Goal: Task Accomplishment & Management: Manage account settings

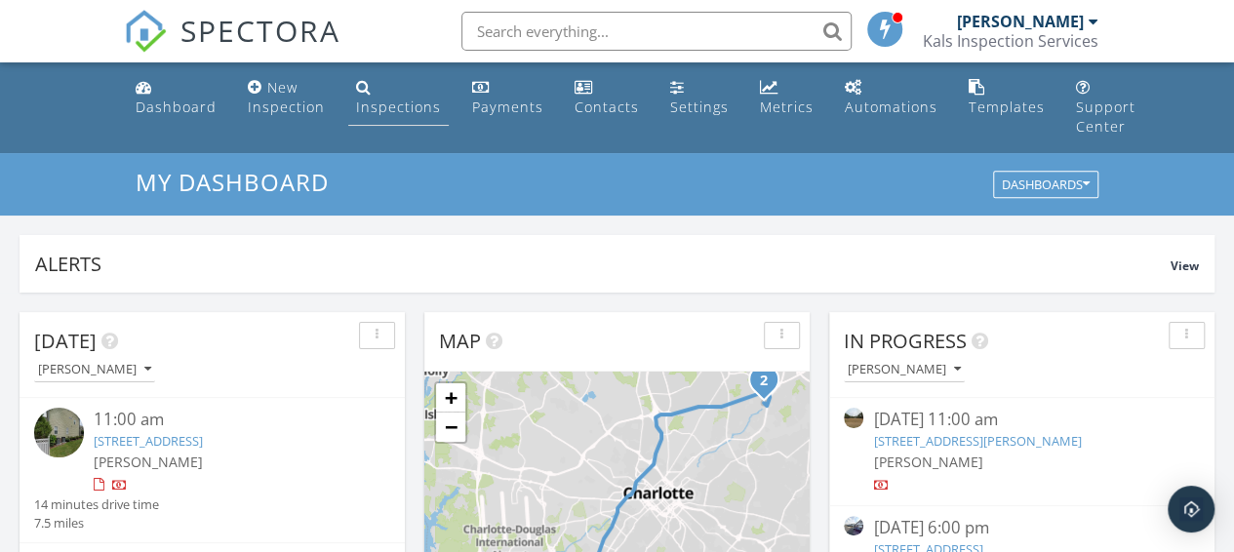
click at [379, 102] on div "Inspections" at bounding box center [398, 107] width 85 height 19
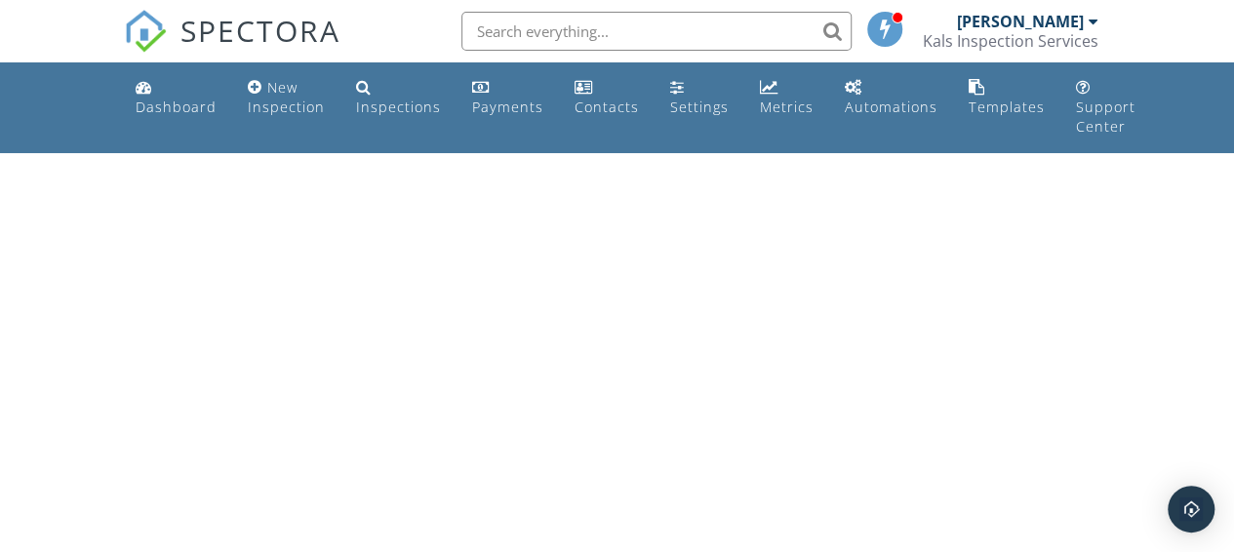
drag, startPoint x: 375, startPoint y: 108, endPoint x: 408, endPoint y: 149, distance: 52.7
click at [377, 110] on div "Inspections" at bounding box center [398, 107] width 85 height 19
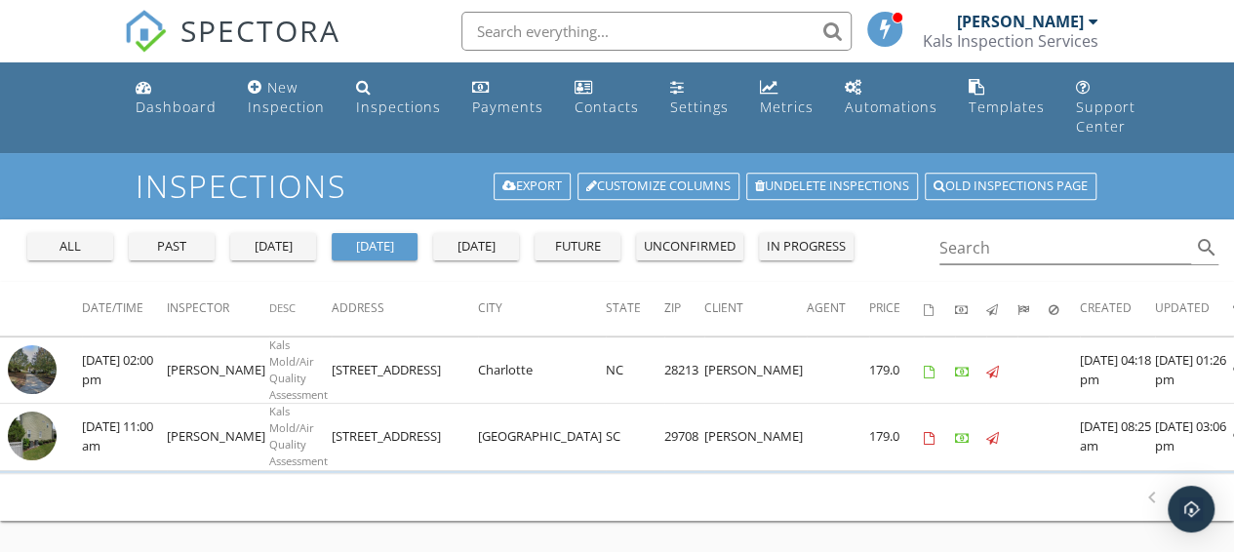
click at [65, 257] on button "all" at bounding box center [70, 246] width 86 height 27
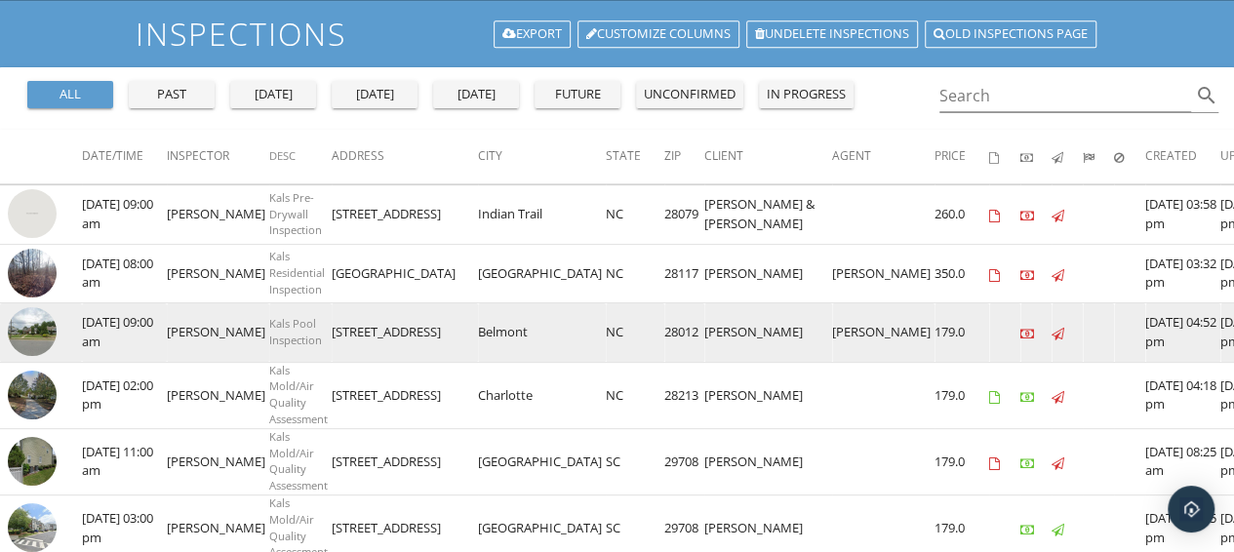
scroll to position [162, 0]
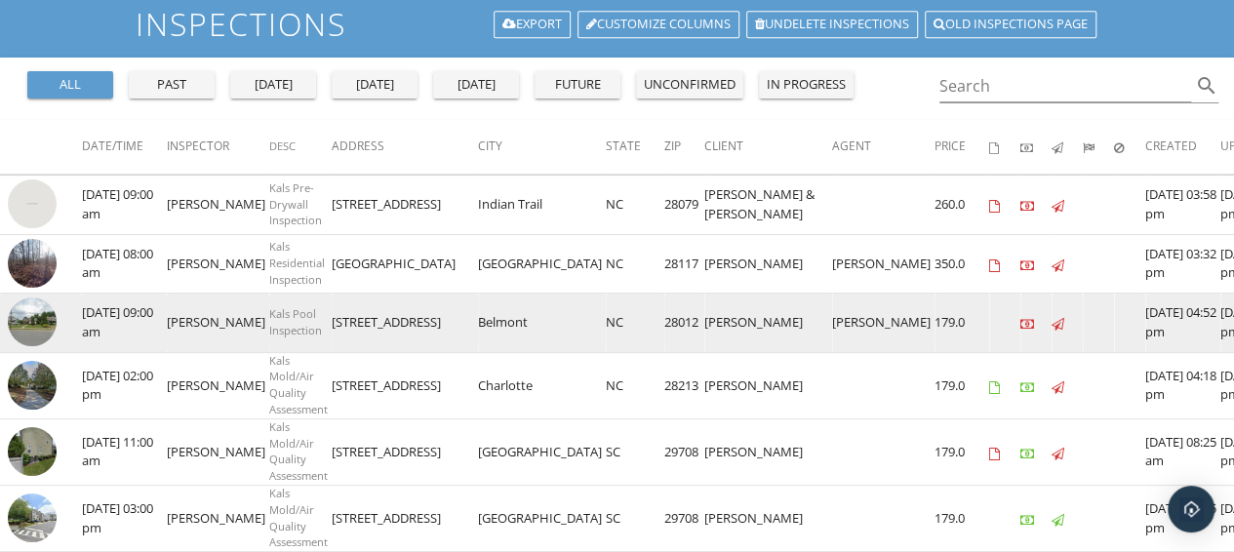
click at [39, 321] on img at bounding box center [32, 322] width 49 height 49
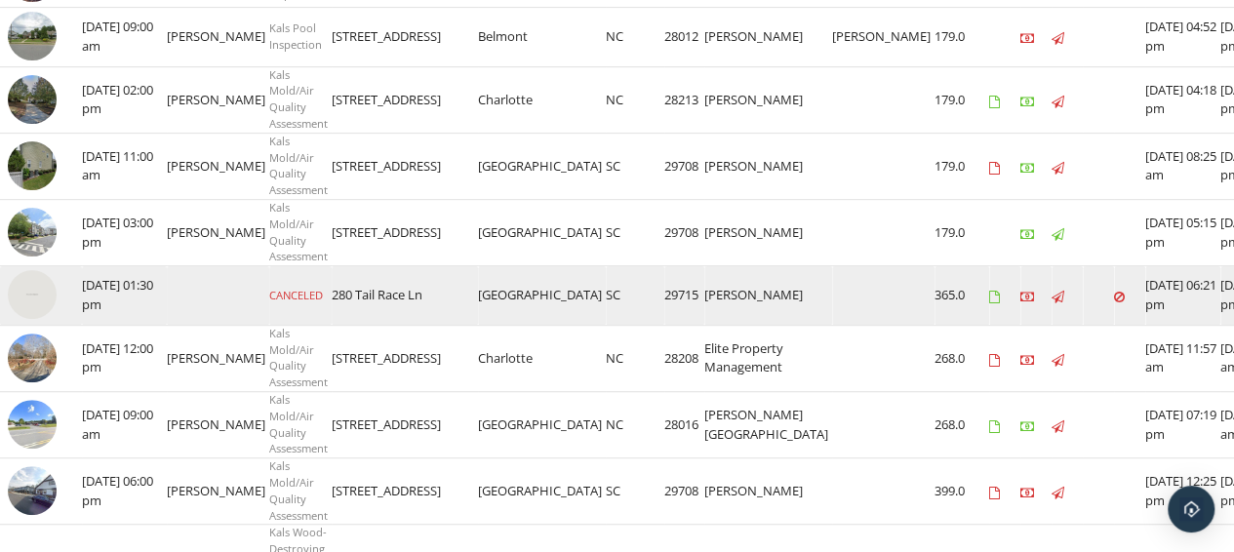
scroll to position [520, 0]
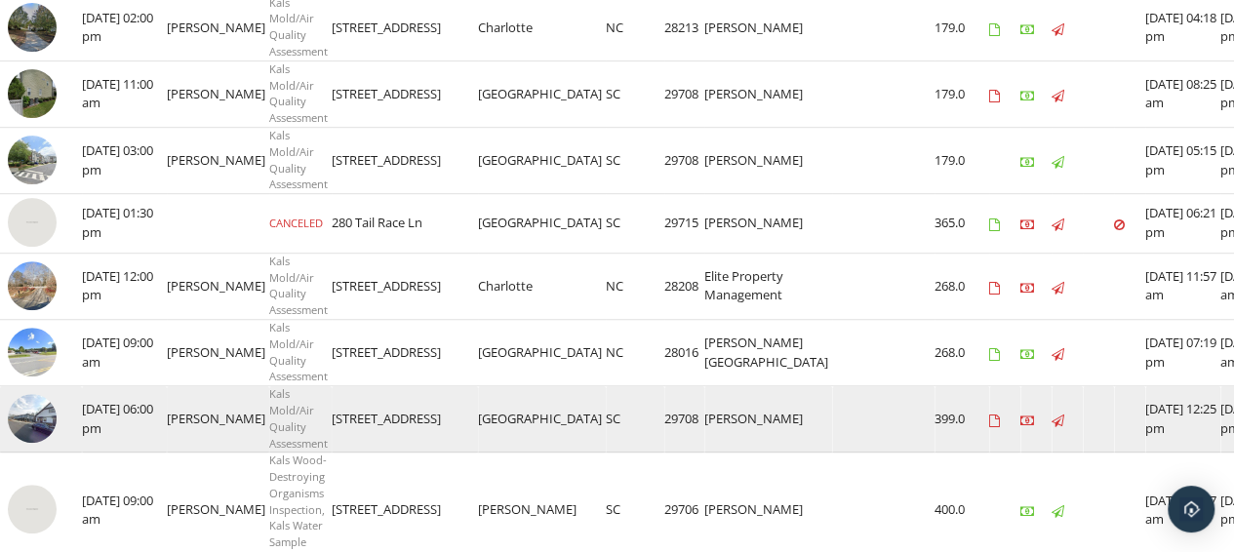
click at [18, 416] on img at bounding box center [32, 418] width 49 height 49
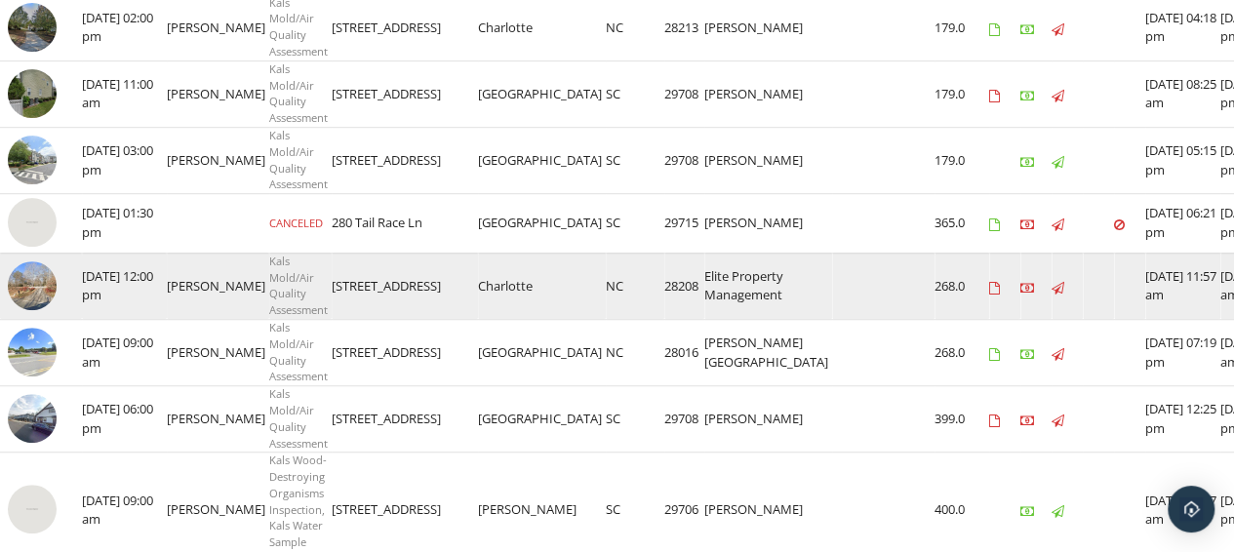
click at [39, 282] on img at bounding box center [32, 285] width 49 height 49
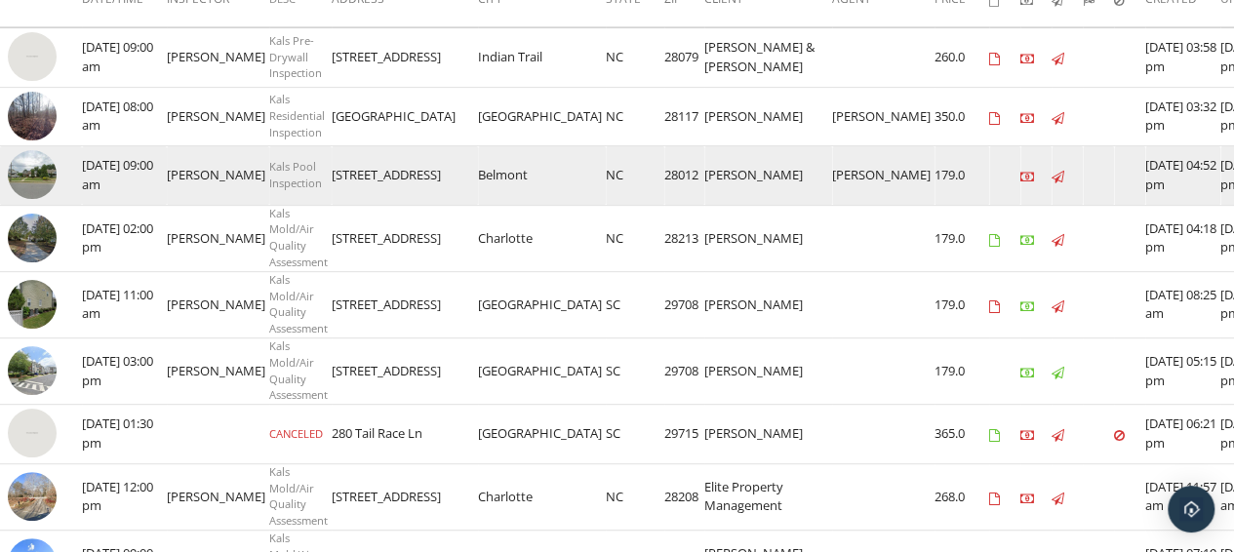
scroll to position [357, 0]
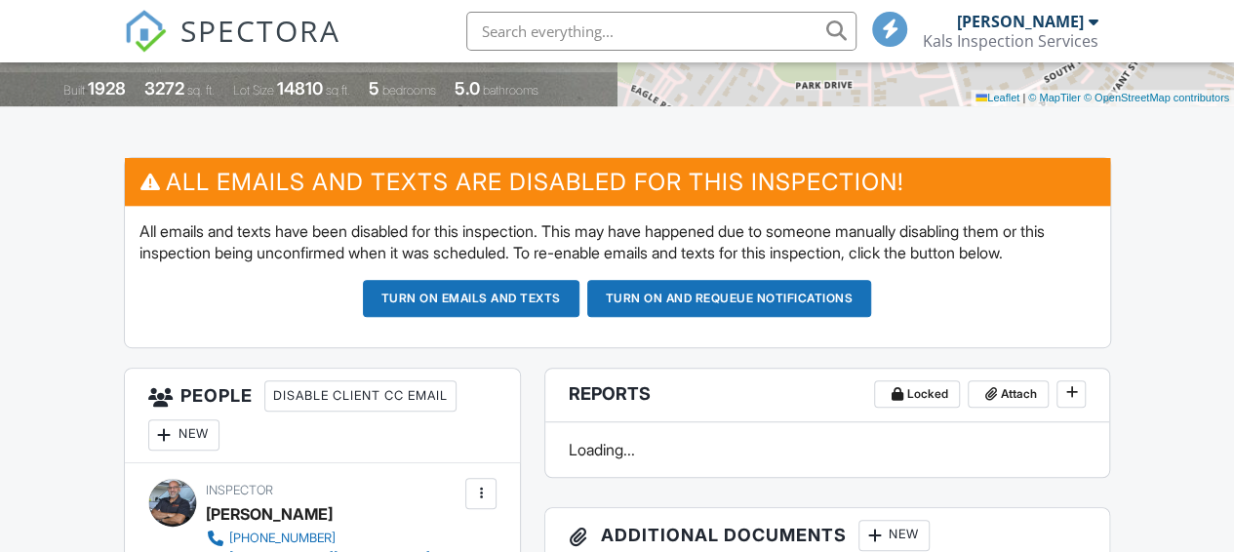
click at [650, 292] on button "Turn on and Requeue Notifications" at bounding box center [729, 298] width 285 height 37
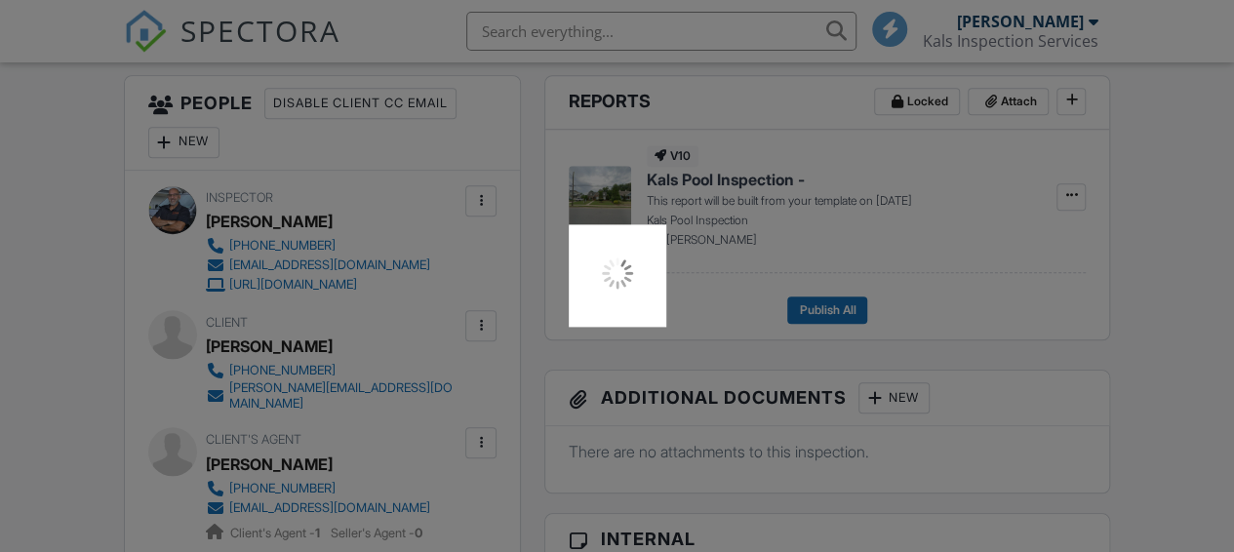
scroll to position [813, 0]
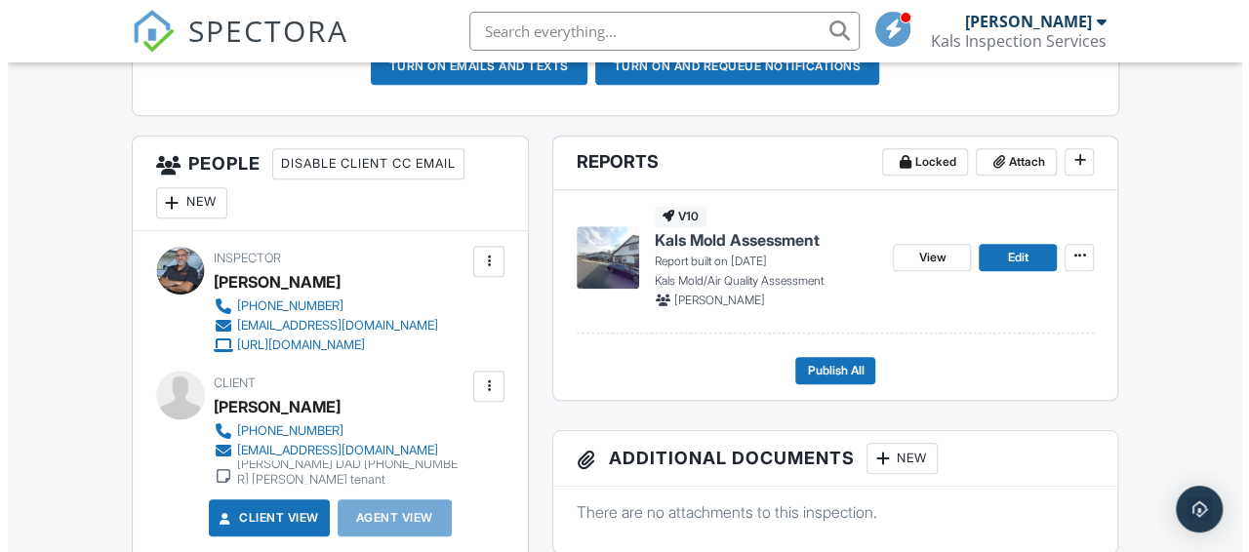
scroll to position [683, 0]
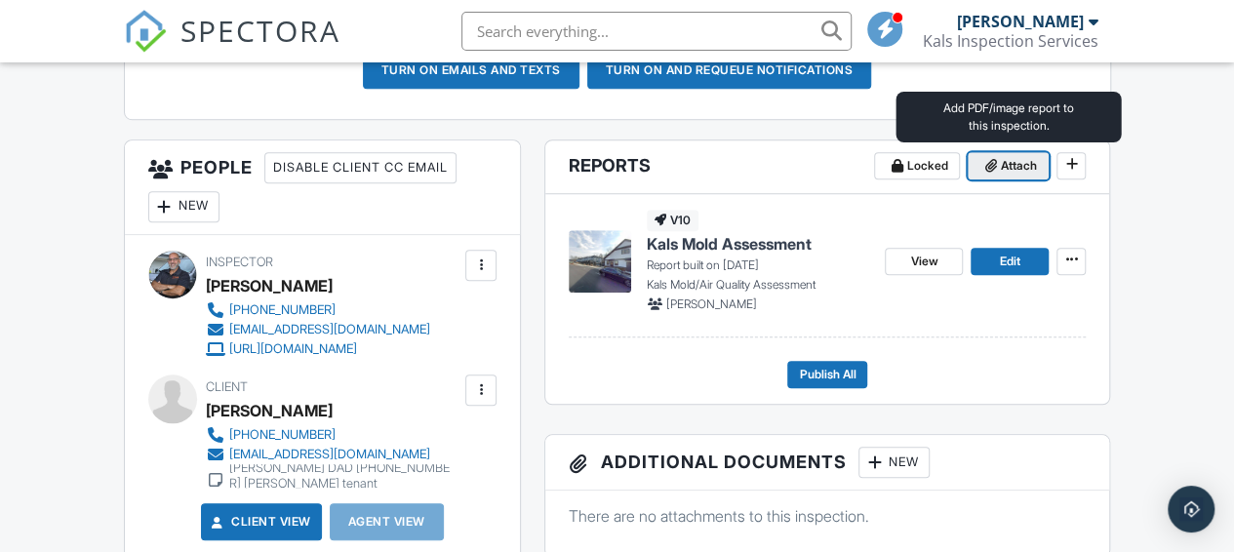
click at [995, 167] on icon at bounding box center [991, 166] width 12 height 14
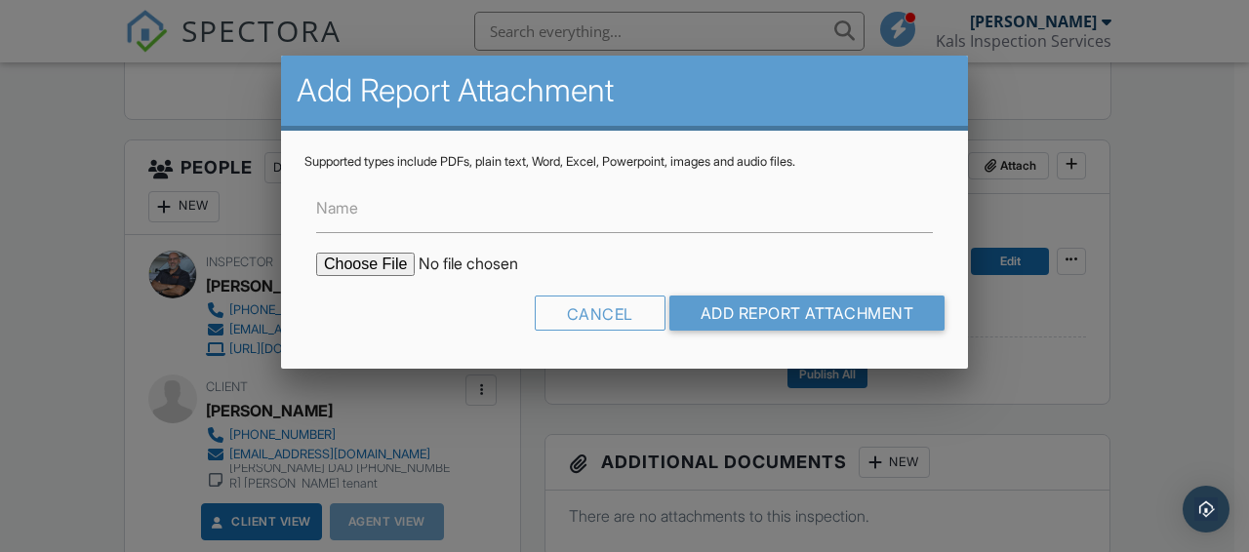
click at [386, 267] on input "file" at bounding box center [482, 264] width 332 height 23
type input "C:\fakepath\412510464_001.pdf"
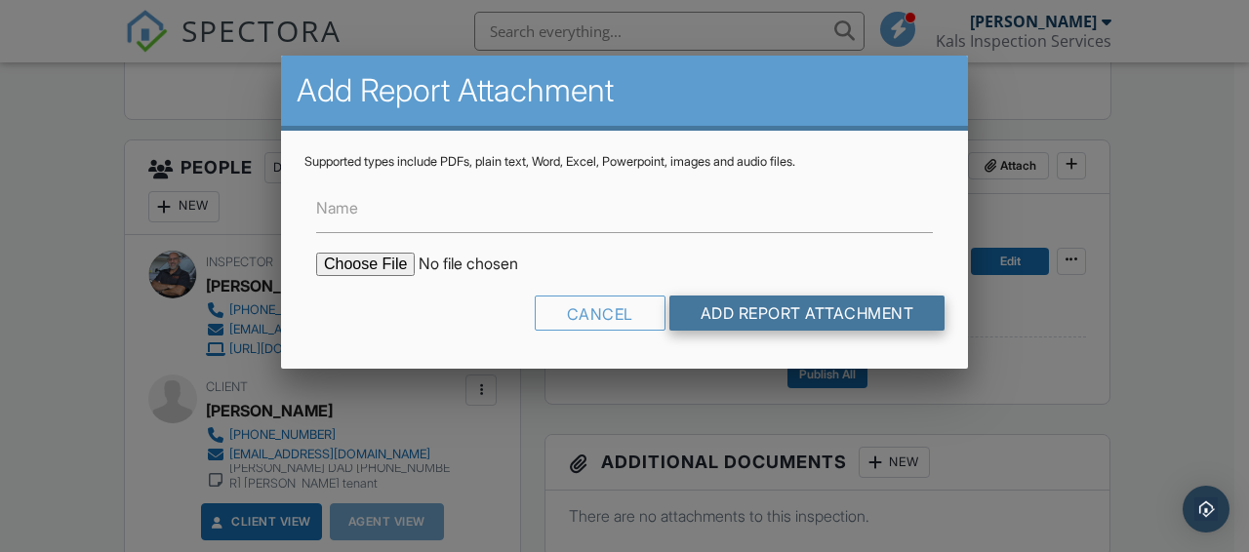
click at [734, 311] on input "Add Report Attachment" at bounding box center [807, 313] width 276 height 35
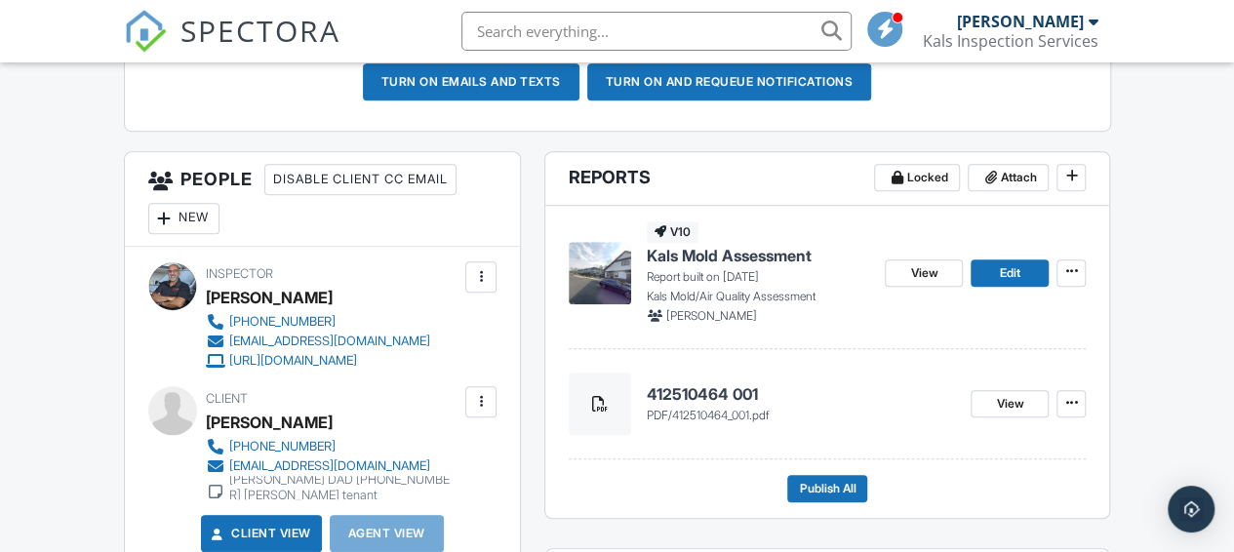
scroll to position [683, 0]
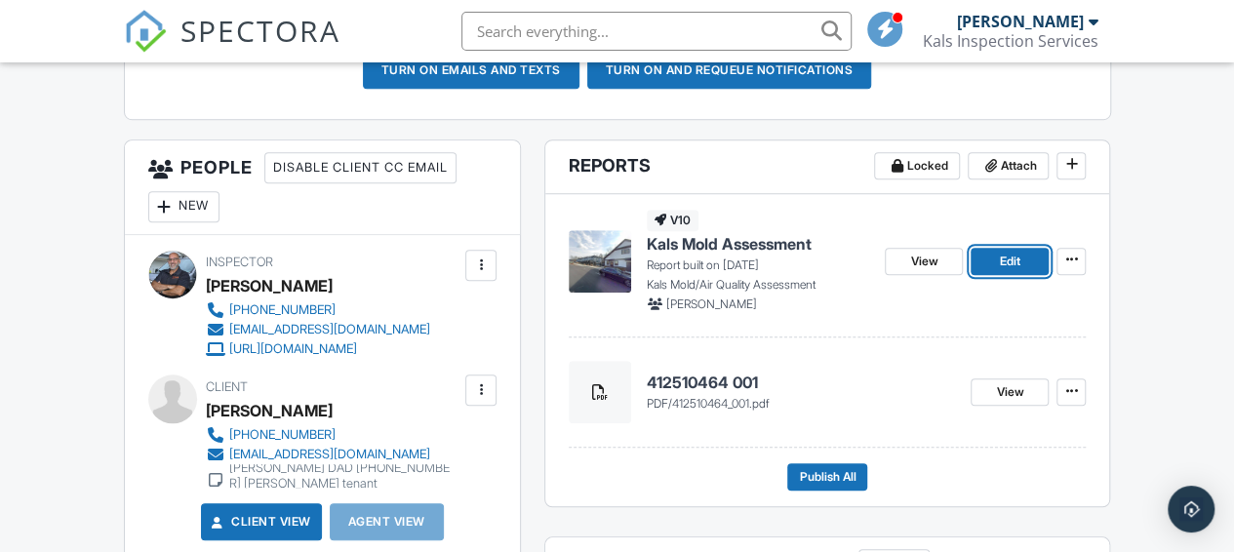
drag, startPoint x: 1017, startPoint y: 264, endPoint x: 985, endPoint y: 270, distance: 31.8
click at [1017, 263] on span "Edit" at bounding box center [1010, 262] width 20 height 20
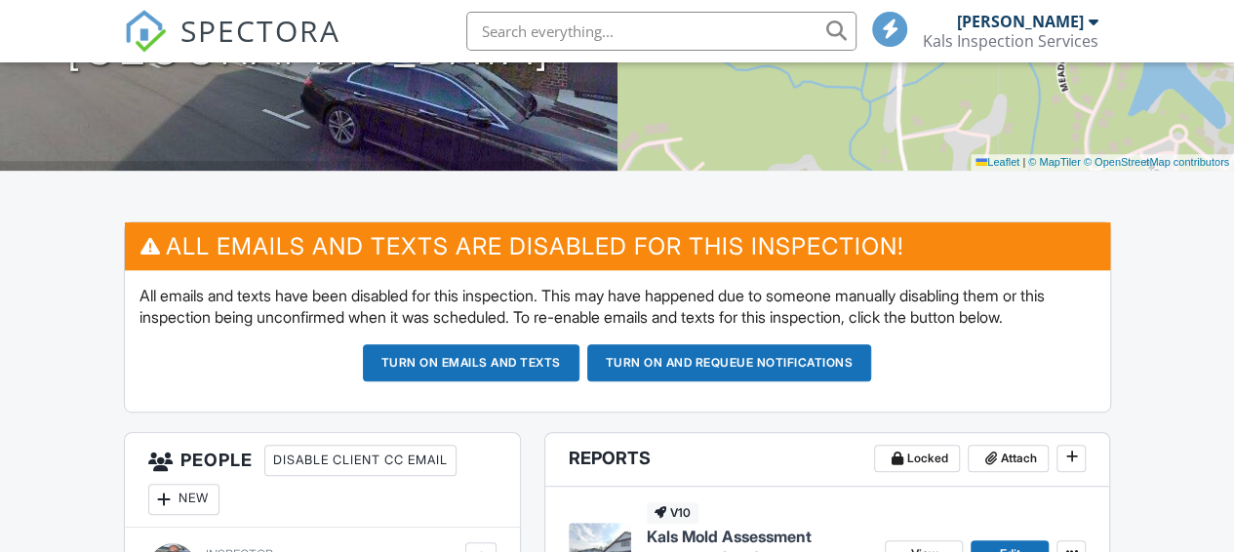
scroll to position [390, 0]
drag, startPoint x: 685, startPoint y: 360, endPoint x: 680, endPoint y: 351, distance: 10.0
click at [685, 359] on button "Turn on and Requeue Notifications" at bounding box center [729, 362] width 285 height 37
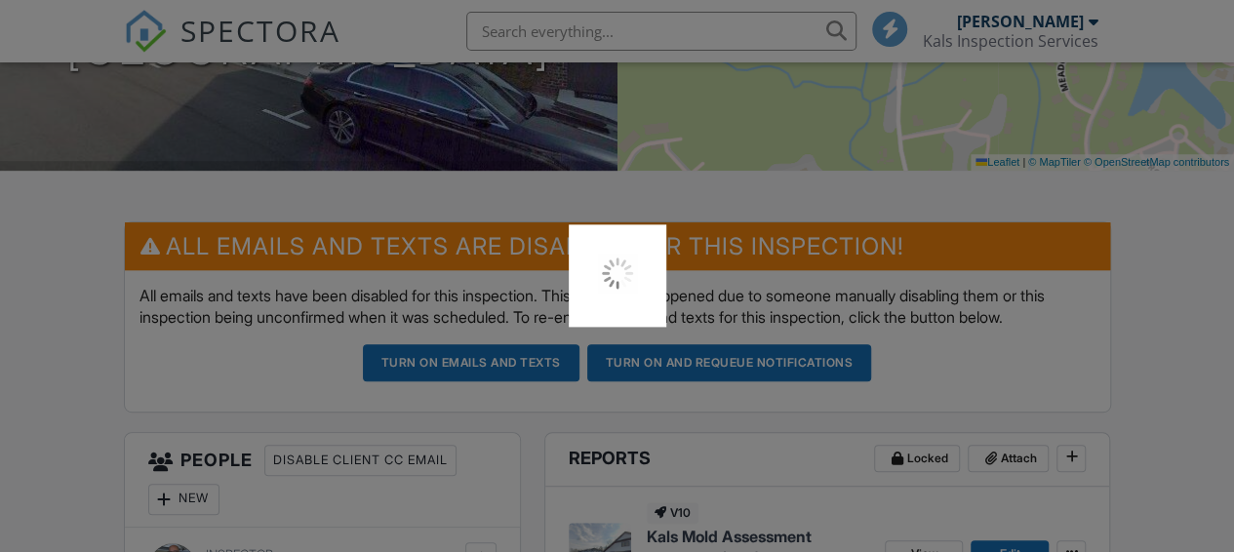
scroll to position [0, 0]
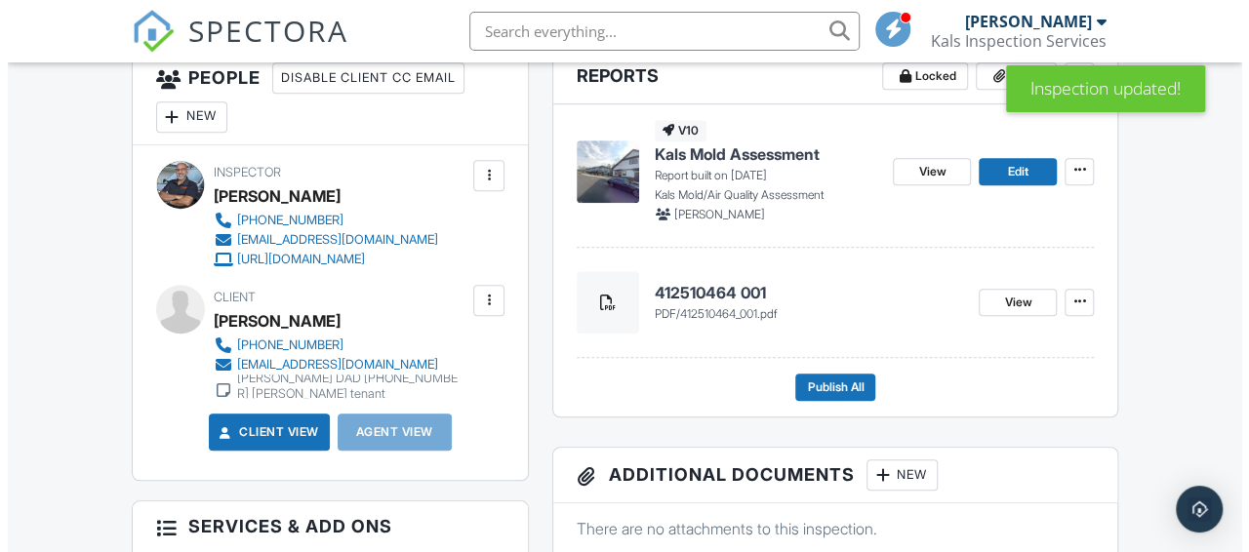
scroll to position [650, 0]
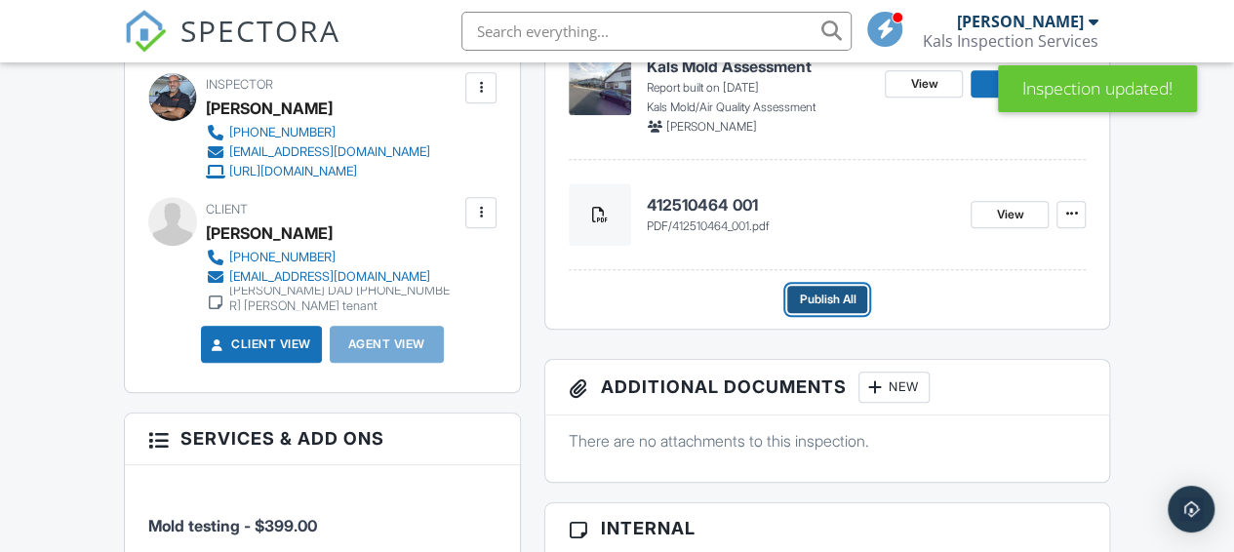
click at [829, 302] on span "Publish All" at bounding box center [827, 300] width 57 height 20
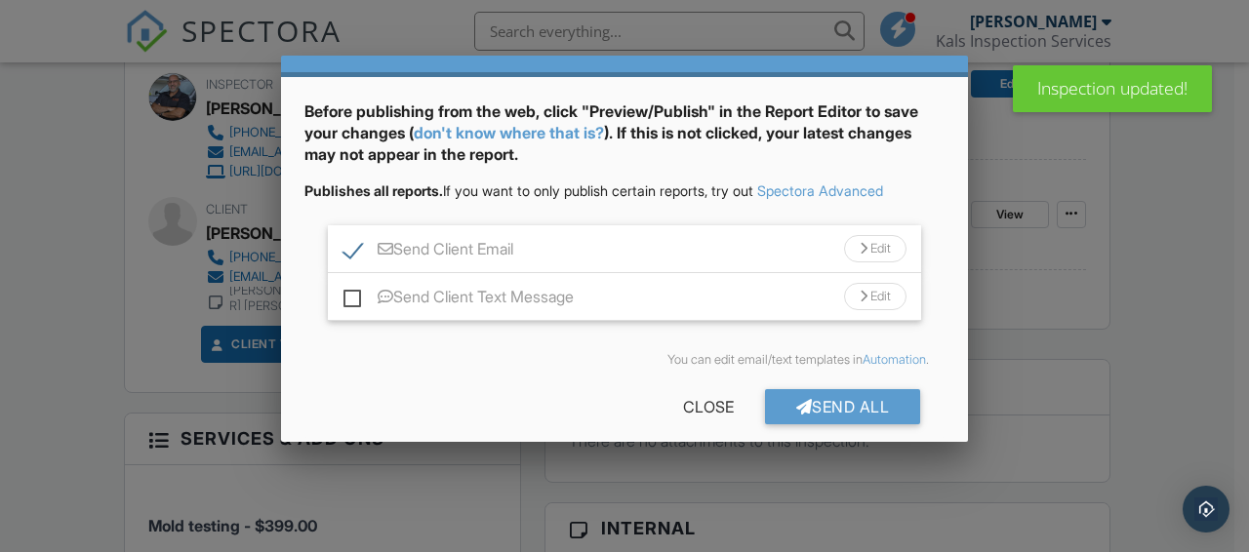
scroll to position [72, 0]
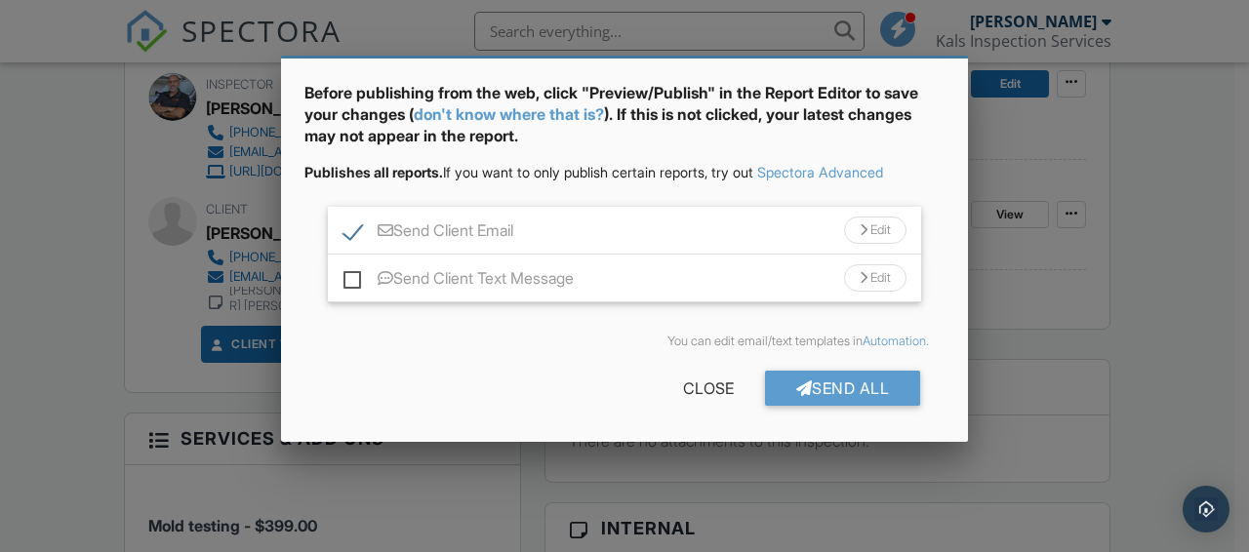
click at [834, 389] on div "Send All" at bounding box center [843, 388] width 156 height 35
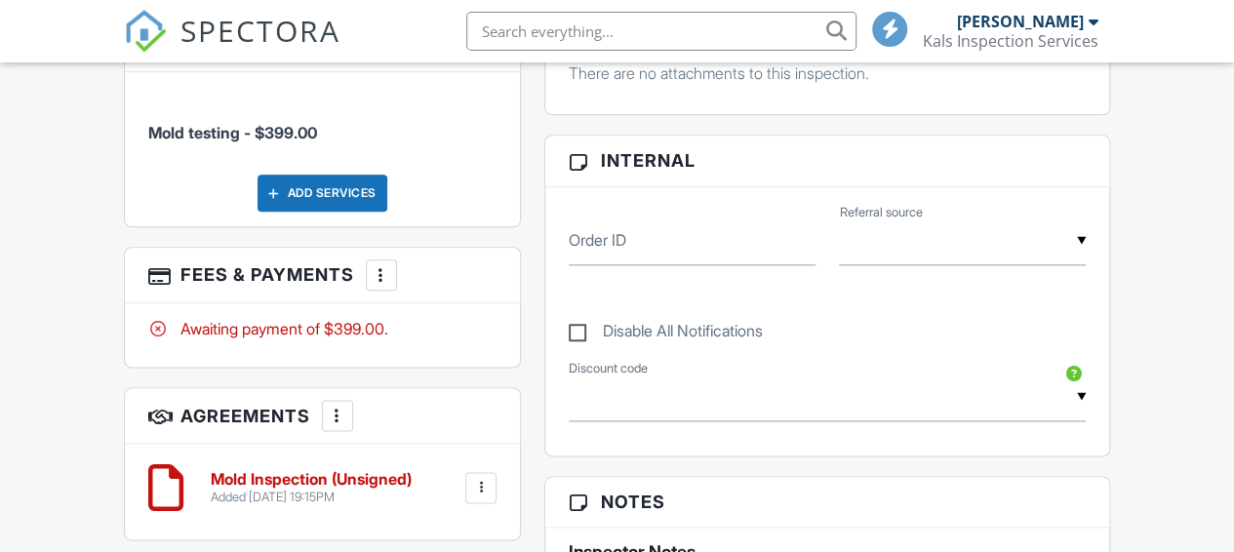
scroll to position [650, 0]
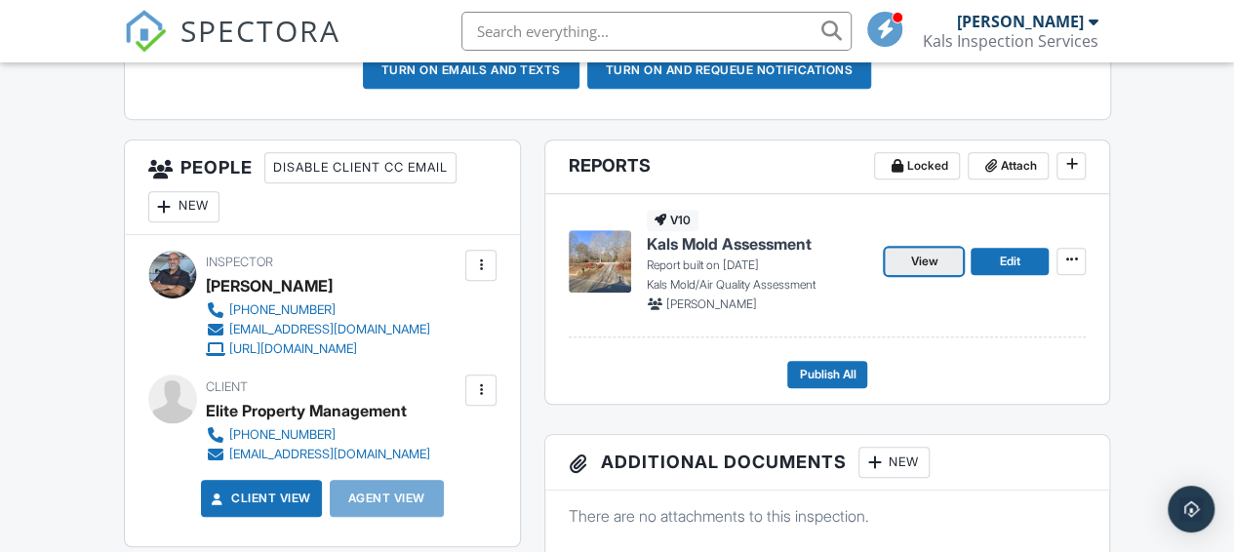
click at [925, 259] on span "View" at bounding box center [923, 262] width 27 height 20
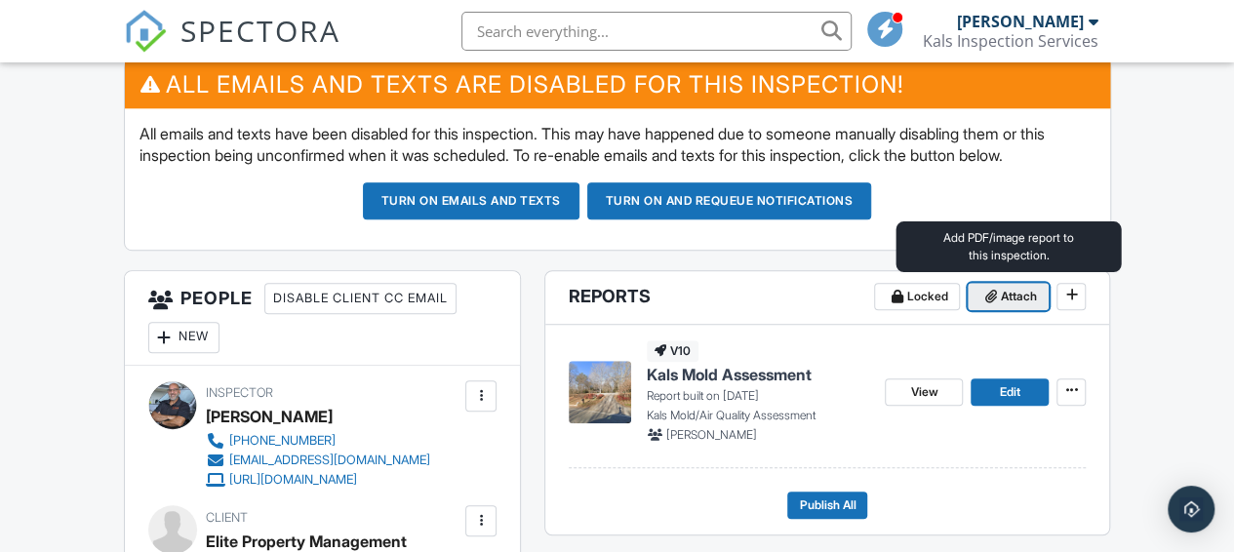
click at [1009, 288] on span "Attach" at bounding box center [1018, 297] width 36 height 20
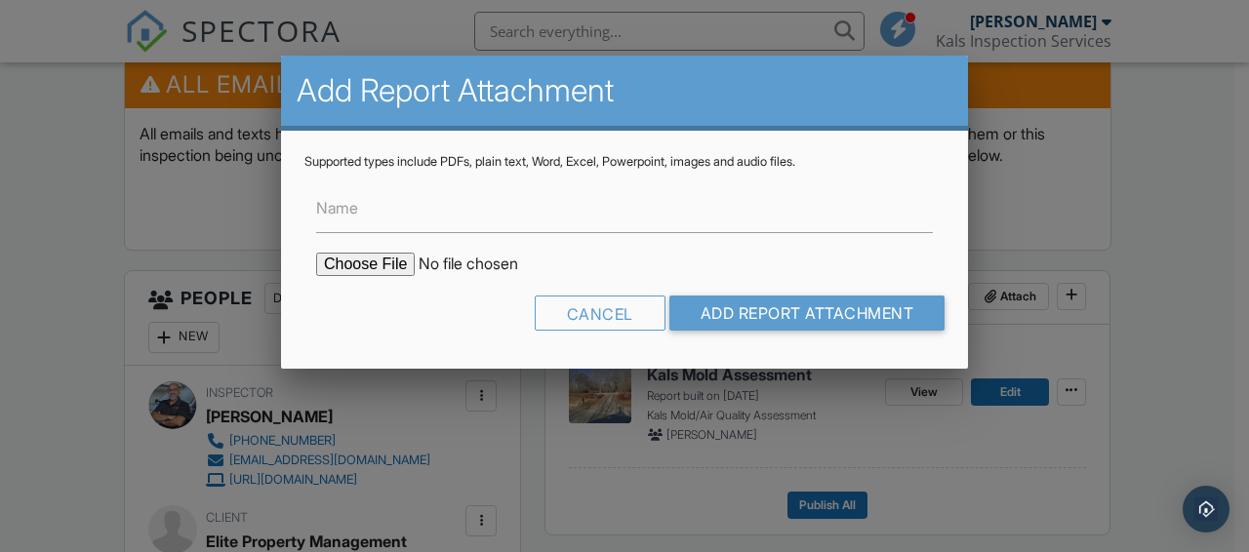
click at [378, 269] on input "file" at bounding box center [482, 264] width 332 height 23
type input "C:\fakepath\412510463_001.pdf"
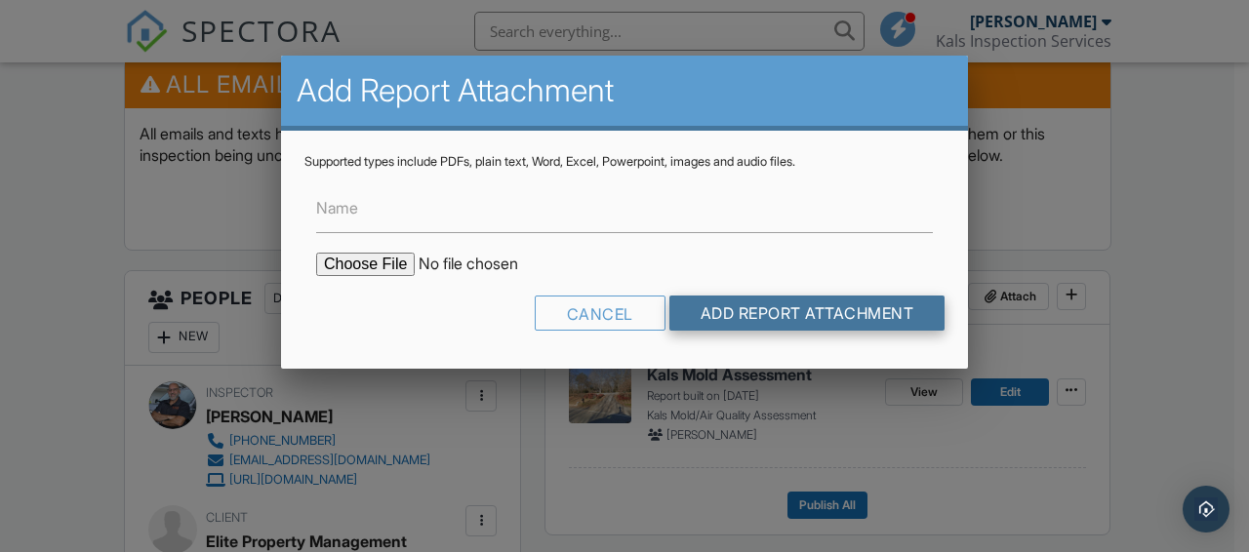
click at [787, 315] on input "Add Report Attachment" at bounding box center [807, 313] width 276 height 35
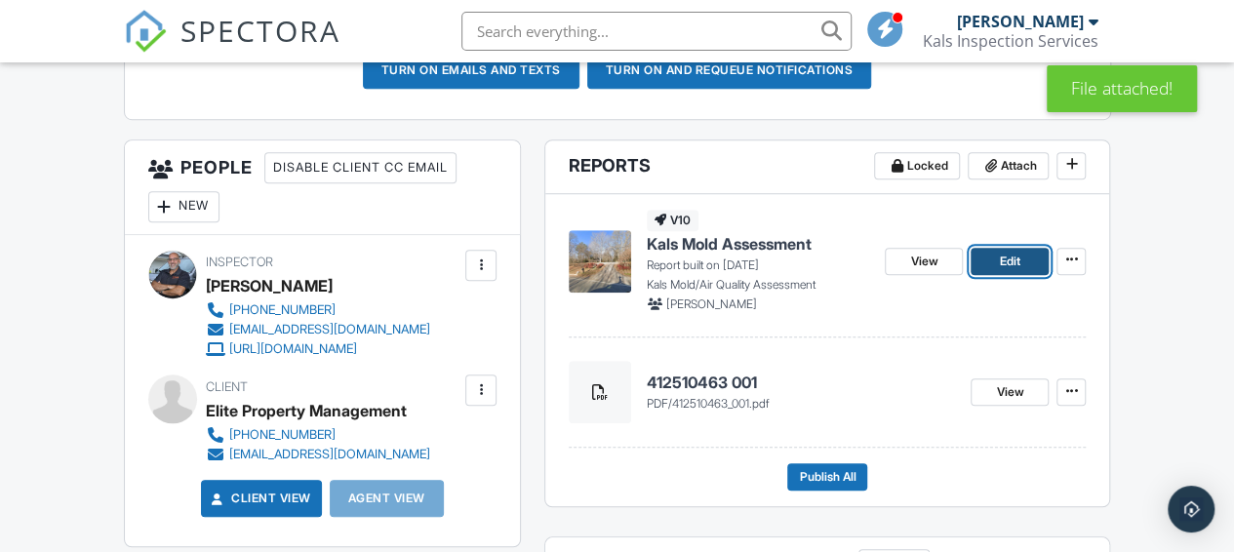
click at [1013, 256] on span "Edit" at bounding box center [1010, 262] width 20 height 20
